Goal: Check status: Check status

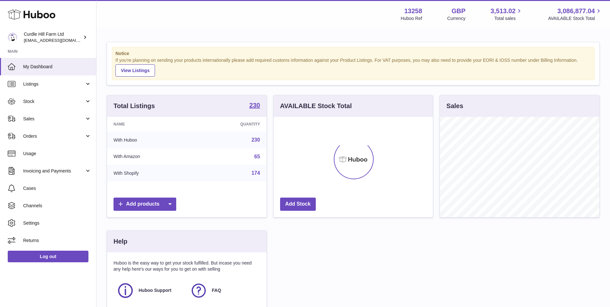
scroll to position [100, 159]
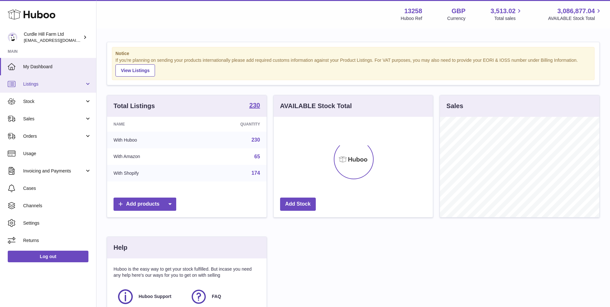
click at [65, 84] on span "Listings" at bounding box center [53, 84] width 61 height 6
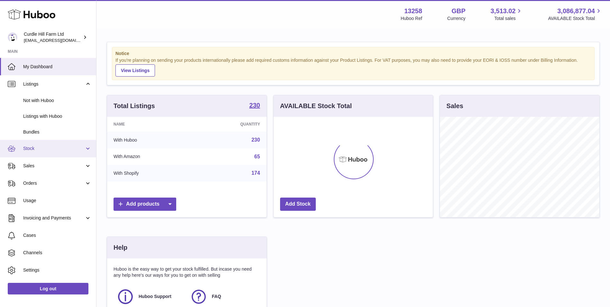
drag, startPoint x: 49, startPoint y: 153, endPoint x: 52, endPoint y: 153, distance: 3.9
click at [49, 153] on link "Stock" at bounding box center [48, 148] width 96 height 17
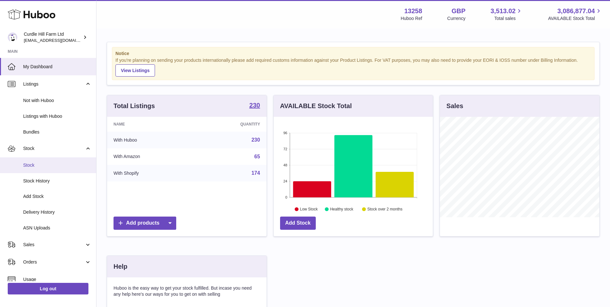
click at [57, 165] on span "Stock" at bounding box center [57, 165] width 68 height 6
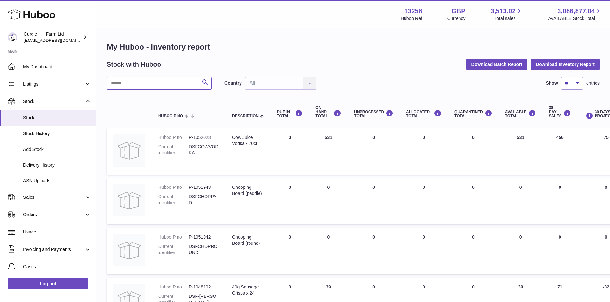
click at [156, 82] on input "text" at bounding box center [159, 83] width 105 height 13
drag, startPoint x: 156, startPoint y: 82, endPoint x: 41, endPoint y: 202, distance: 165.7
click at [40, 200] on link "Sales" at bounding box center [48, 197] width 96 height 17
click at [42, 213] on span "Sales" at bounding box center [57, 214] width 68 height 6
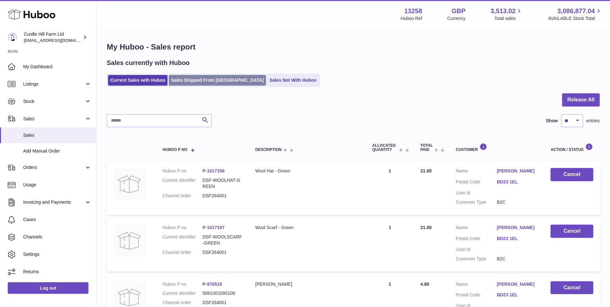
drag, startPoint x: 211, startPoint y: 80, endPoint x: 216, endPoint y: 80, distance: 5.1
click at [211, 79] on link "Sales Shipped From [GEOGRAPHIC_DATA]" at bounding box center [217, 80] width 97 height 11
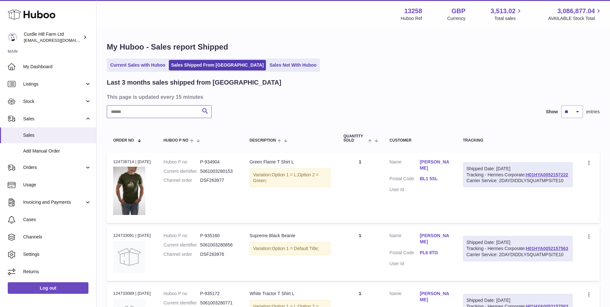
click at [167, 112] on input "text" at bounding box center [159, 111] width 105 height 13
paste input "*********"
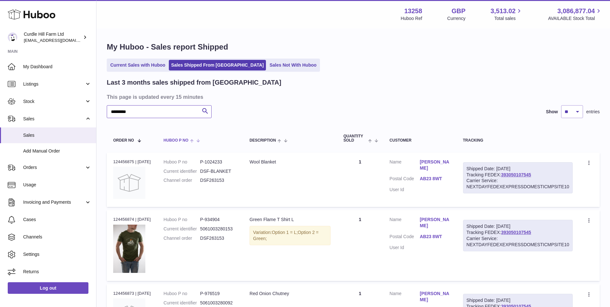
type input "*********"
click at [442, 166] on link "[PERSON_NAME]" at bounding box center [435, 165] width 30 height 12
